Goal: Information Seeking & Learning: Learn about a topic

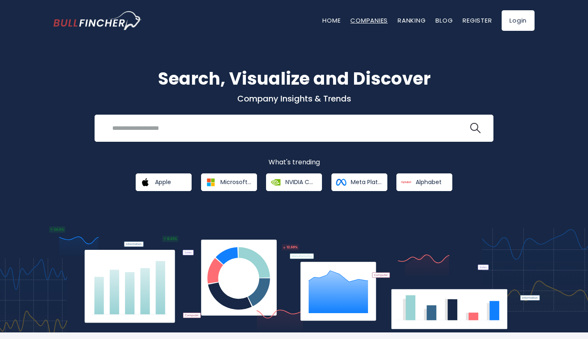
click at [370, 19] on link "Companies" at bounding box center [368, 20] width 37 height 9
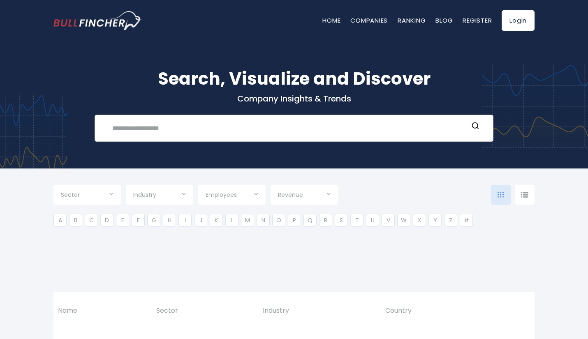
type input "***"
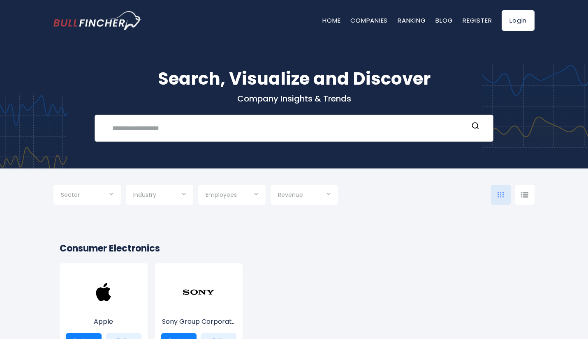
click at [263, 123] on input "text" at bounding box center [287, 127] width 361 height 15
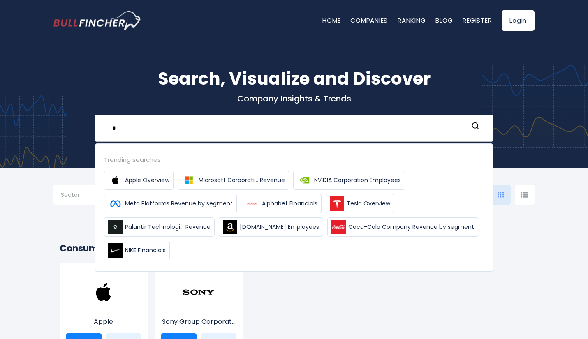
click at [263, 123] on input "*" at bounding box center [287, 127] width 361 height 15
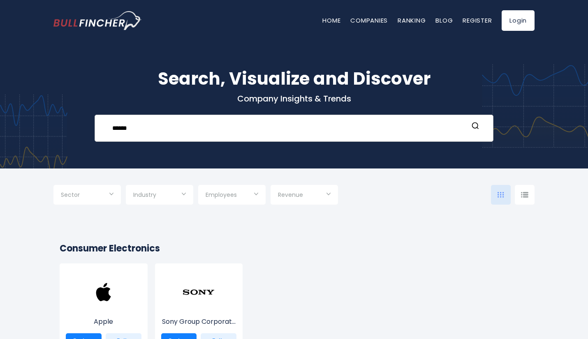
type input "******"
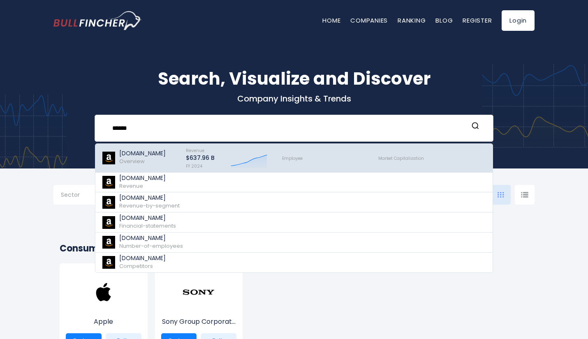
click at [171, 152] on div "Amazon.com Overview" at bounding box center [139, 158] width 77 height 24
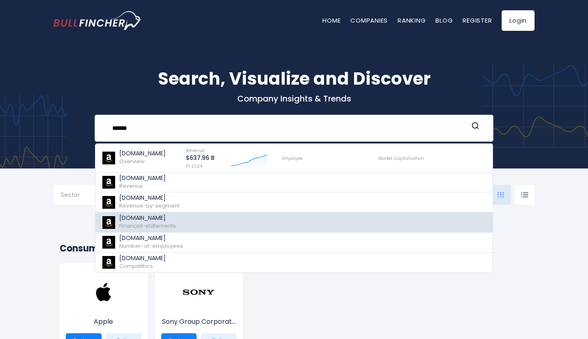
click at [158, 224] on span "Financial-statements" at bounding box center [147, 226] width 57 height 8
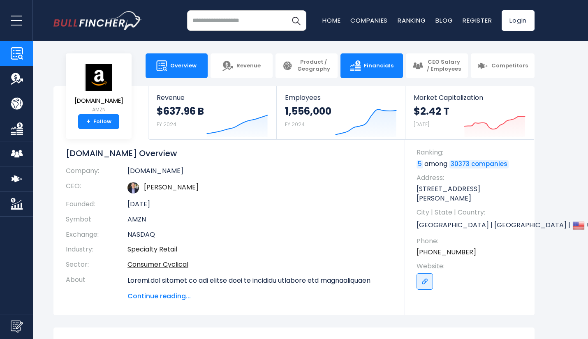
click at [384, 68] on span "Financials" at bounding box center [379, 65] width 30 height 7
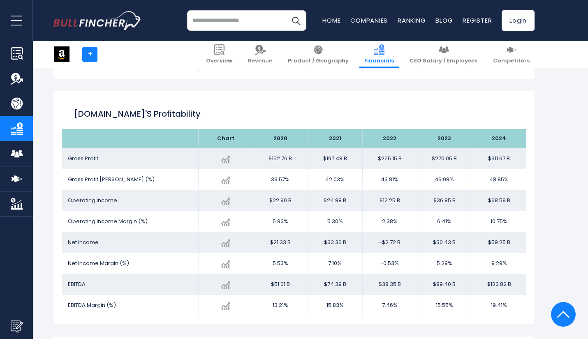
scroll to position [1415, 0]
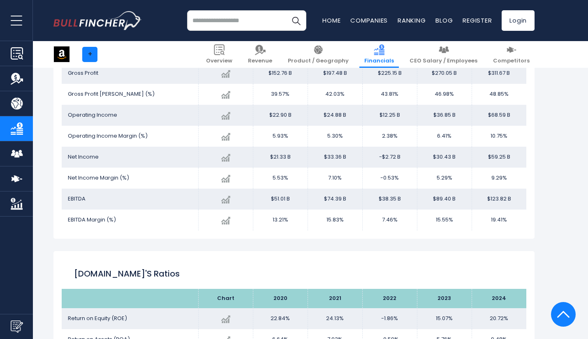
click at [95, 53] on link "+" at bounding box center [89, 54] width 15 height 15
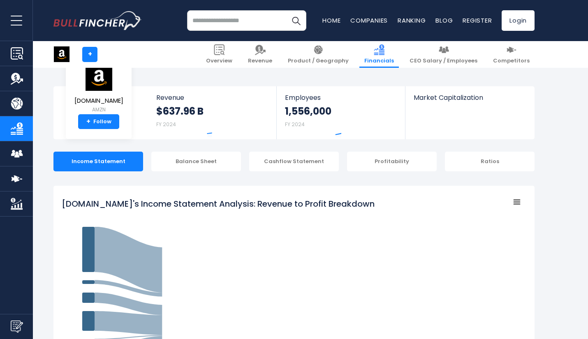
scroll to position [445, 0]
